Goal: Navigation & Orientation: Find specific page/section

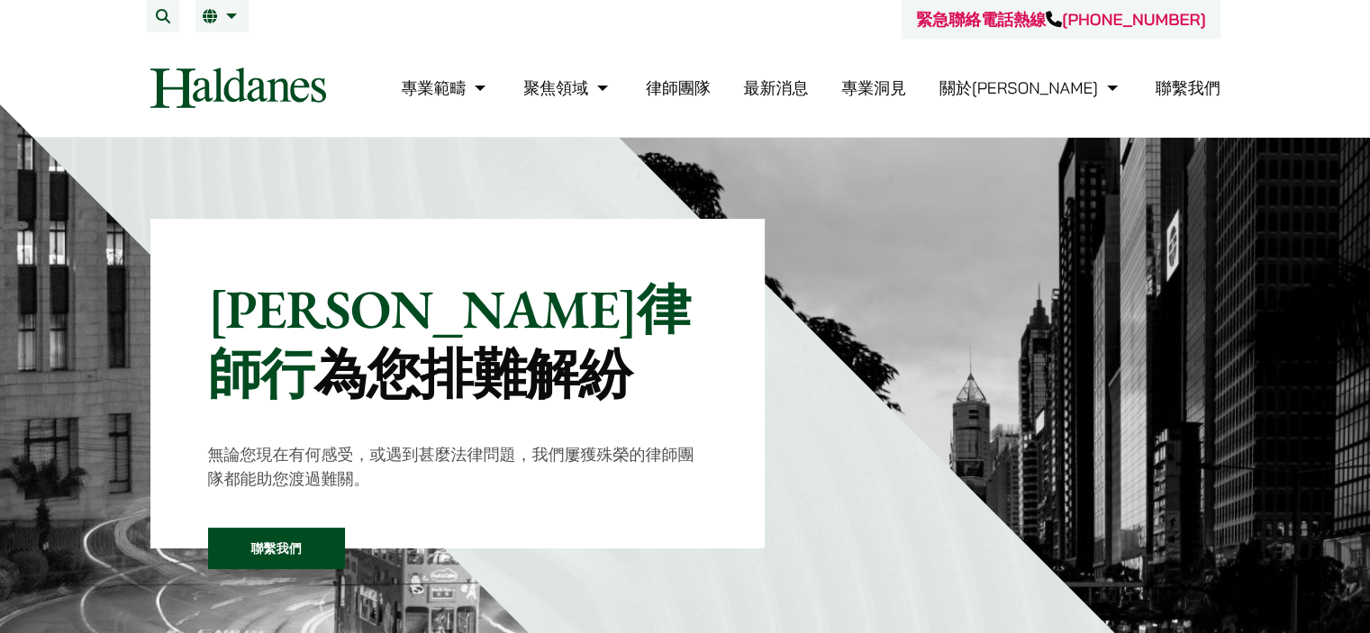
click at [710, 85] on link "律師團隊" at bounding box center [678, 87] width 65 height 21
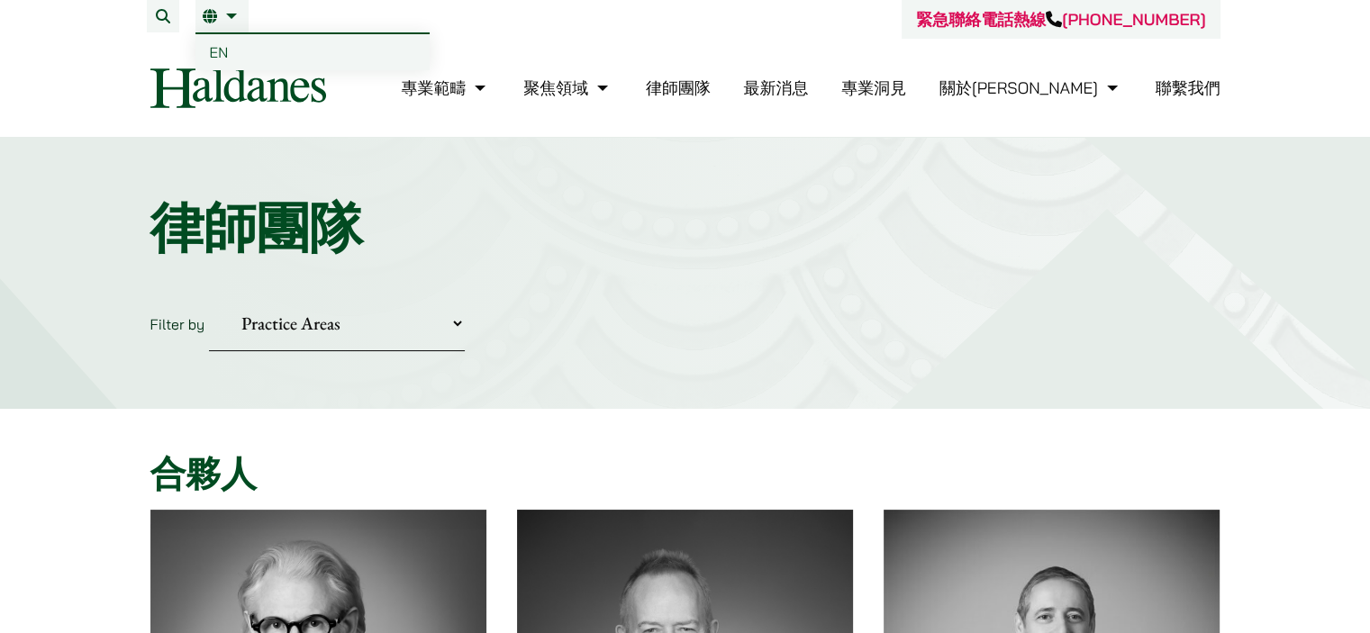
click at [238, 51] on link "EN" at bounding box center [312, 52] width 234 height 36
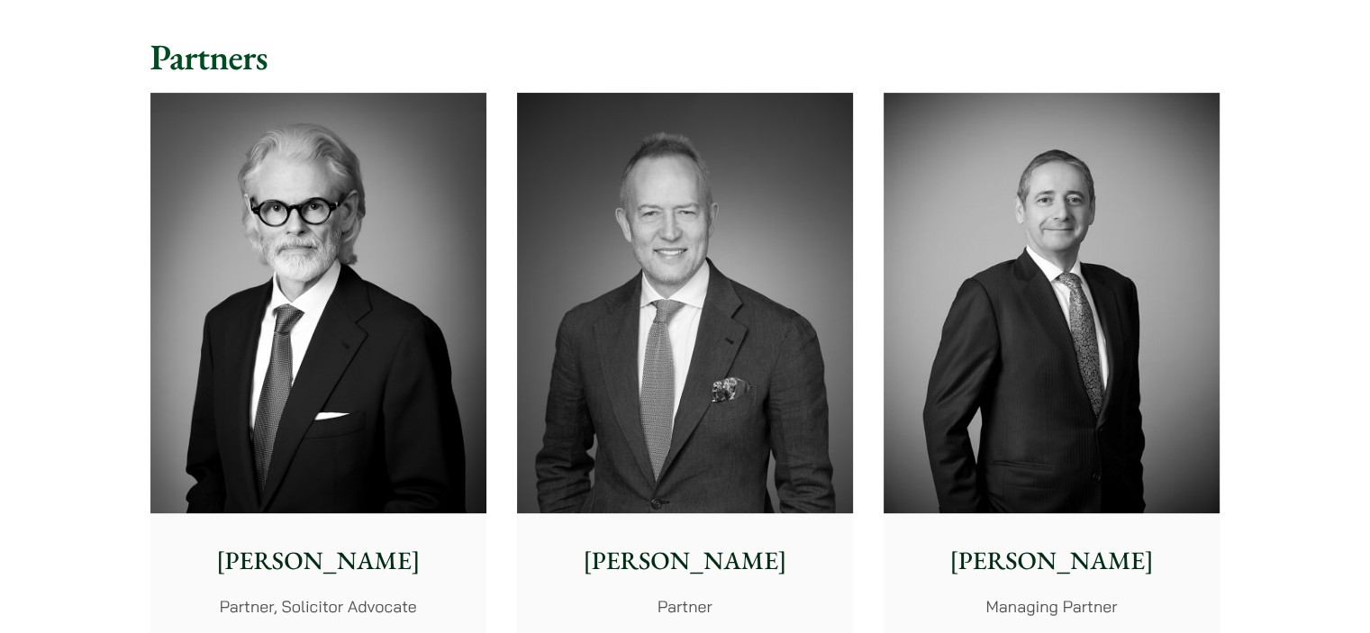
scroll to position [450, 0]
